Goal: Browse casually: Explore the website without a specific task or goal

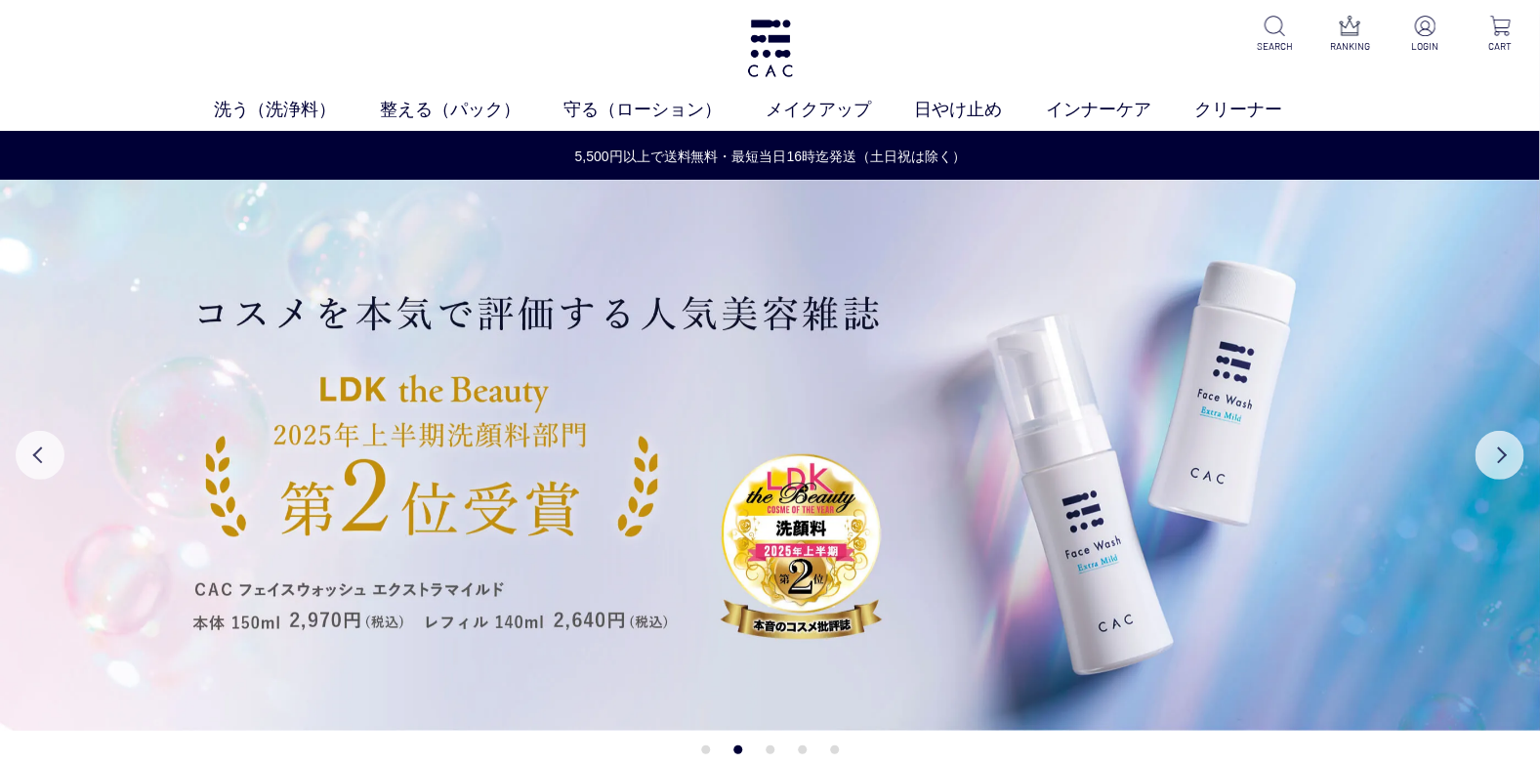
click at [479, 2] on div "洗う（洗浄料） 液体洗浄料 パウダー洗浄料 泡洗顔料 グッズ 整える（パック） フェイスパック ヘアパック 守る（ローション） 保湿化粧水 柔軟化粧水 美容液…" at bounding box center [770, 65] width 1540 height 131
